Goal: Information Seeking & Learning: Learn about a topic

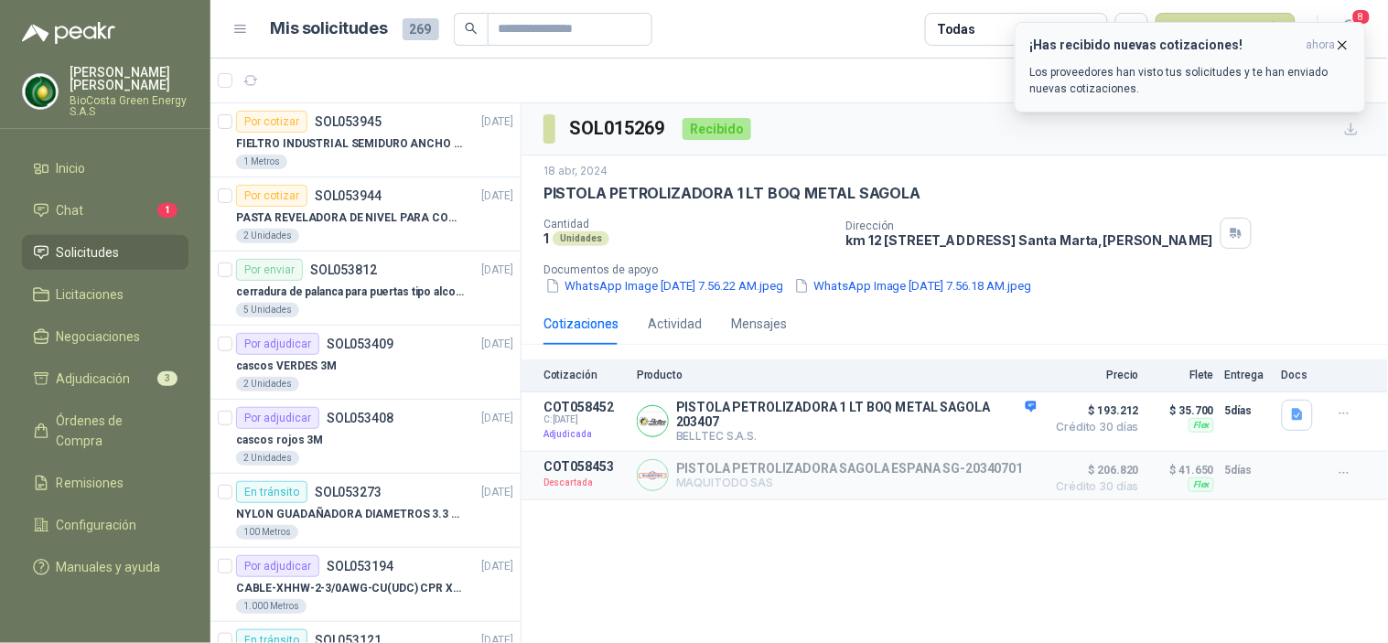
click at [1128, 59] on div "¡Has recibido nuevas cotizaciones! ahora Los proveedores han visto tus solicitu…" at bounding box center [1191, 67] width 320 height 59
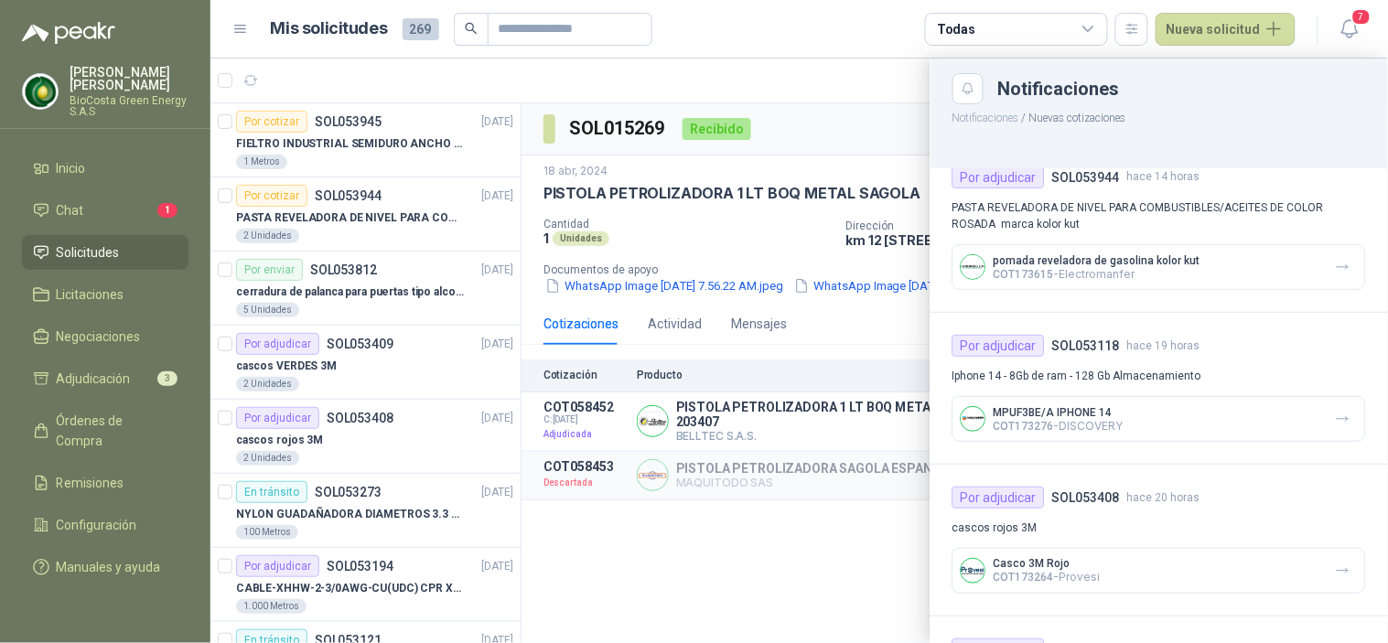
scroll to position [203, 0]
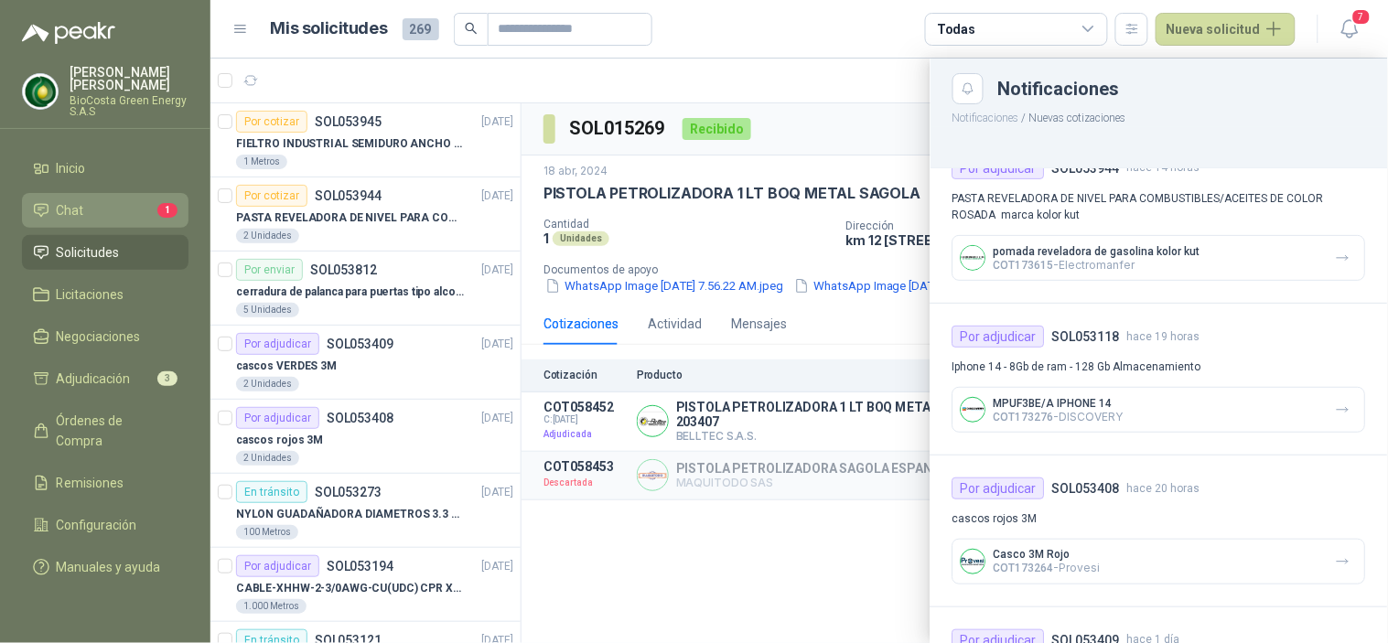
click at [702, 238] on div at bounding box center [800, 351] width 1178 height 585
click at [131, 213] on li "Chat 1" at bounding box center [105, 210] width 145 height 20
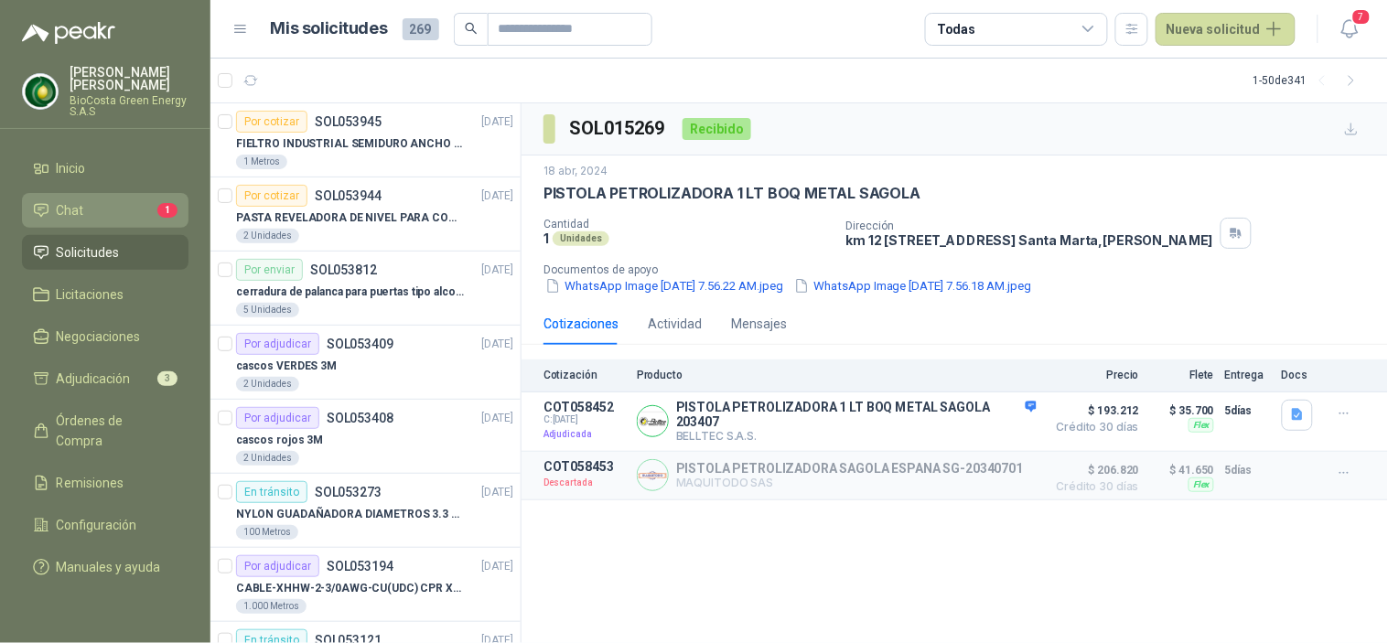
click at [131, 213] on li "Chat 1" at bounding box center [105, 210] width 145 height 20
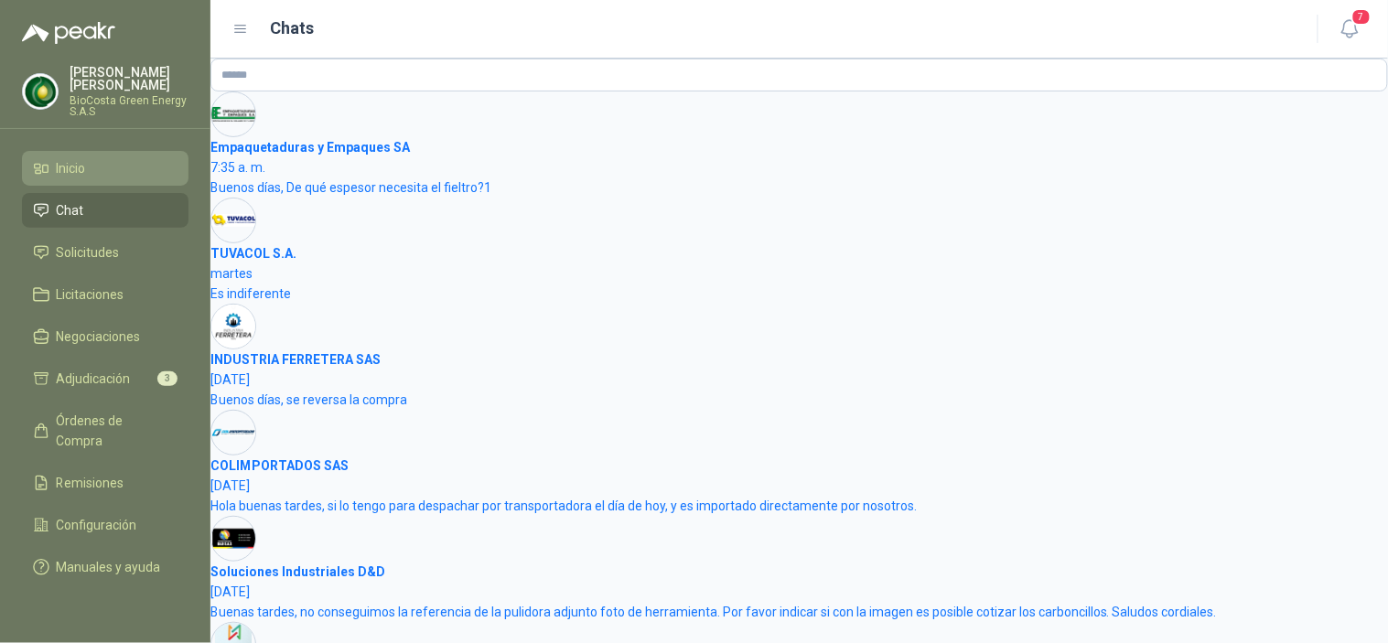
click at [84, 172] on span "Inicio" at bounding box center [71, 168] width 29 height 20
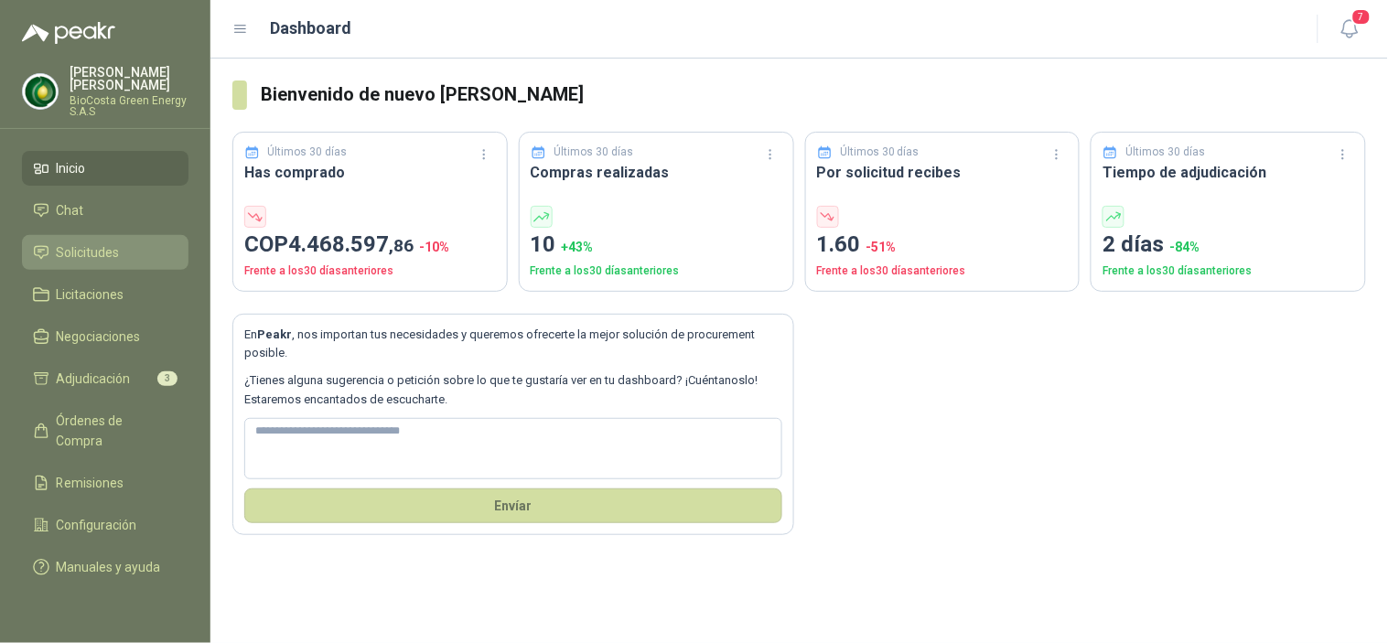
click at [92, 258] on span "Solicitudes" at bounding box center [88, 253] width 63 height 20
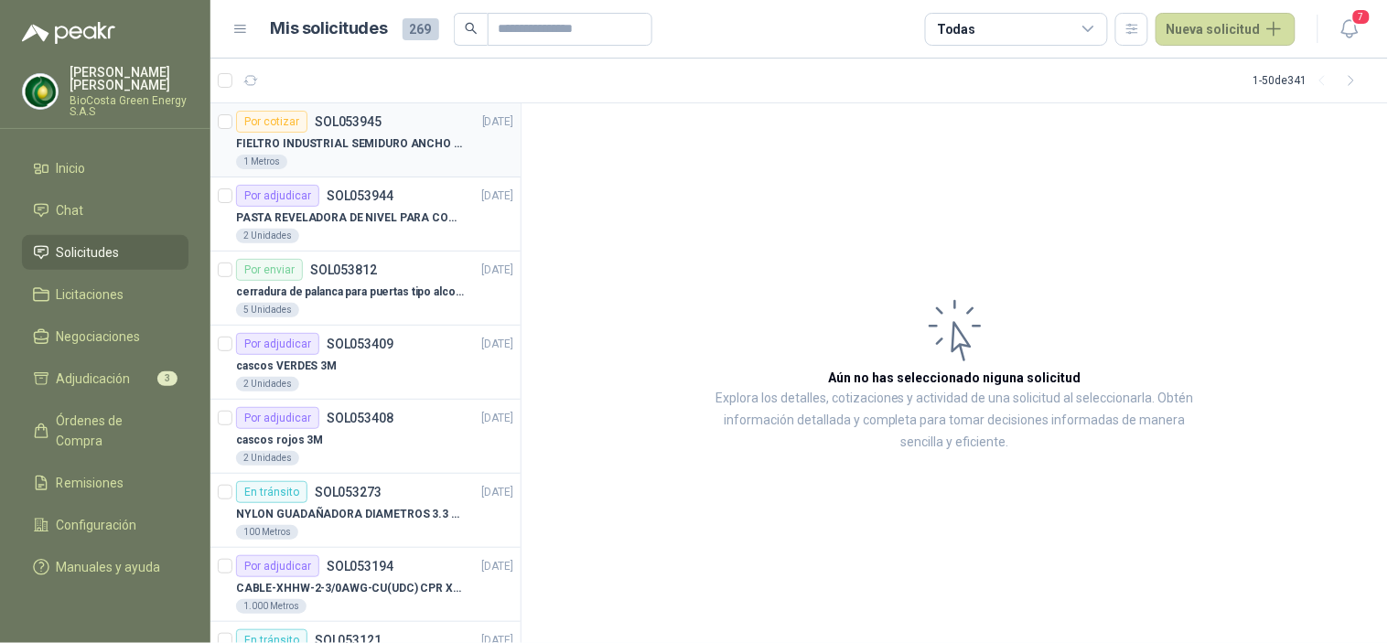
click at [308, 143] on p "FIELTRO INDUSTRIAL SEMIDURO ANCHO 25 MM" at bounding box center [350, 143] width 228 height 17
